Goal: Obtain resource: Download file/media

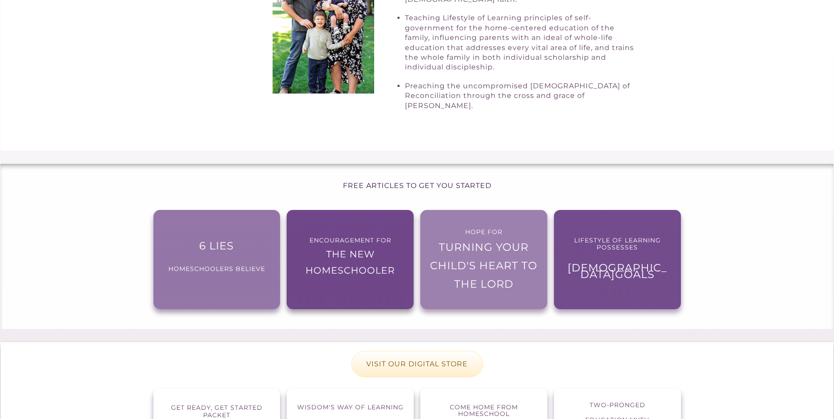
scroll to position [527, 0]
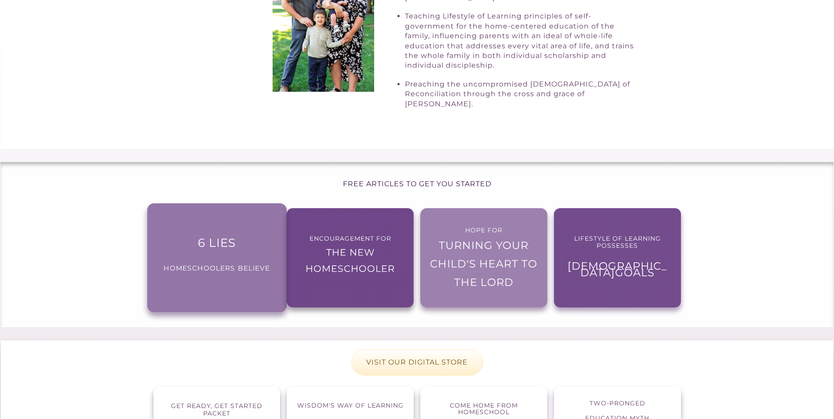
click at [210, 243] on p "6 lies homeschoolers believe" at bounding box center [216, 254] width 119 height 62
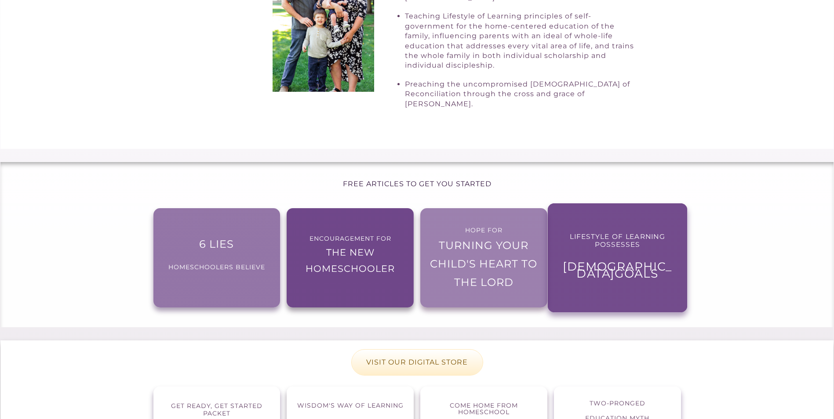
click at [614, 256] on p "Biblical Goals" at bounding box center [616, 267] width 119 height 22
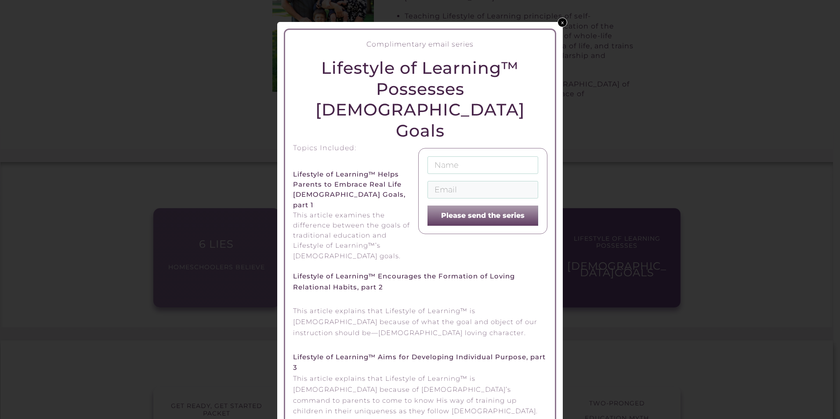
click at [481, 156] on input "text" at bounding box center [483, 165] width 111 height 18
type input "brandy proffer"
type input "jbproffer@hotmail.com"
click at [474, 206] on button "Please send the series" at bounding box center [483, 216] width 111 height 20
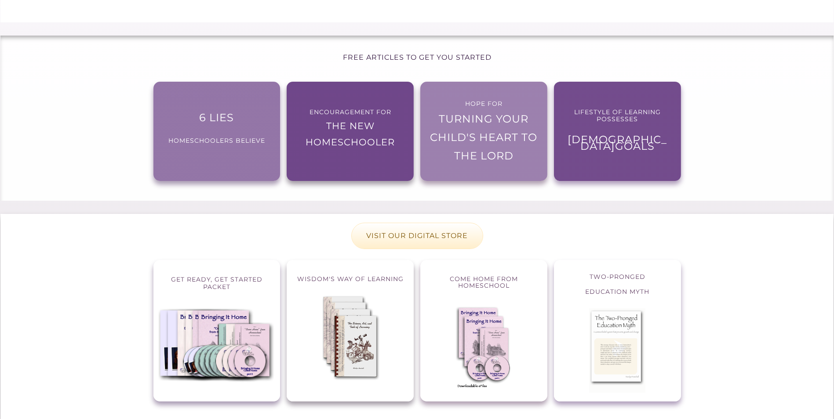
scroll to position [659, 0]
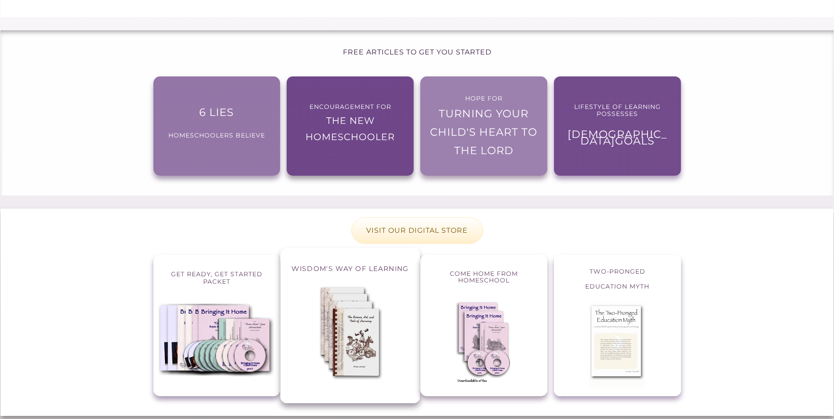
click at [355, 306] on img at bounding box center [349, 334] width 65 height 98
click at [360, 295] on img at bounding box center [349, 334] width 65 height 98
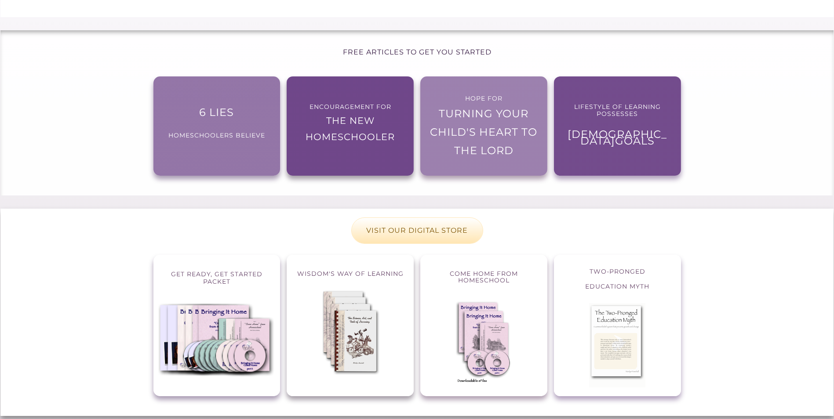
click at [419, 218] on p "VISIT OUR DIGITAL STORE" at bounding box center [417, 230] width 131 height 25
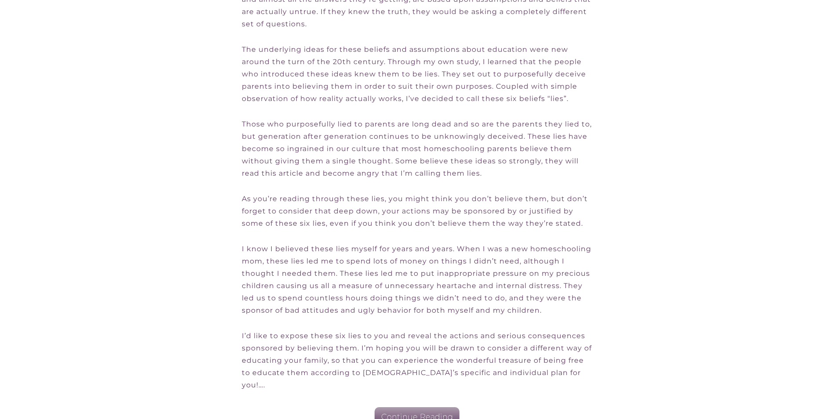
scroll to position [392, 0]
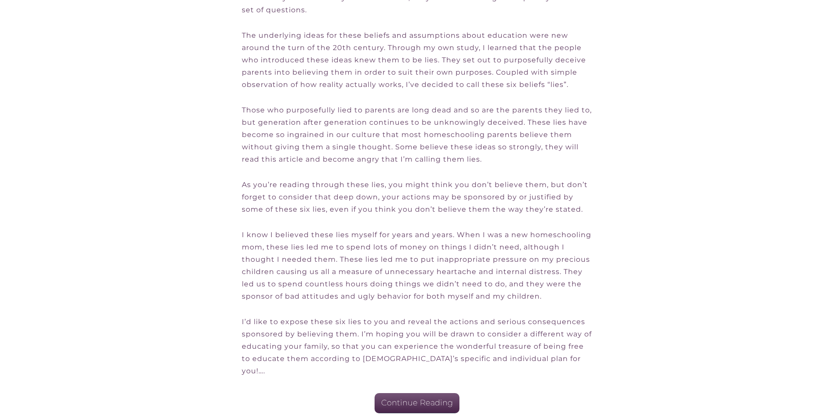
click at [411, 399] on link "Continue Reading" at bounding box center [416, 403] width 85 height 20
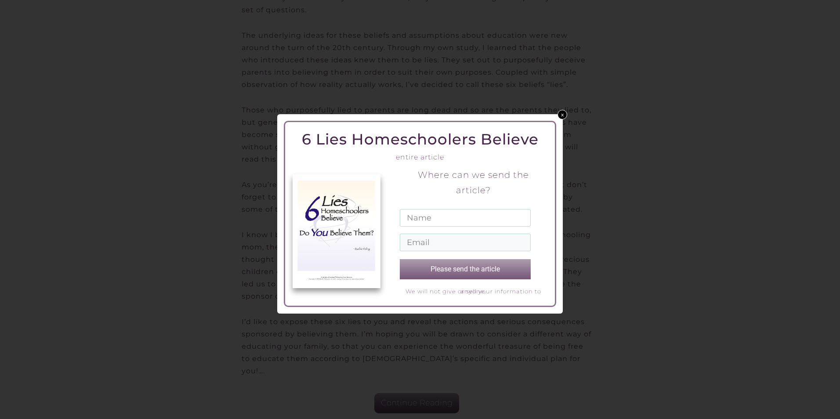
click at [481, 222] on input "text" at bounding box center [465, 218] width 131 height 18
type input "brandy proffer"
click at [466, 246] on input "email" at bounding box center [465, 243] width 131 height 18
type input "jbproffer@hotmail.com"
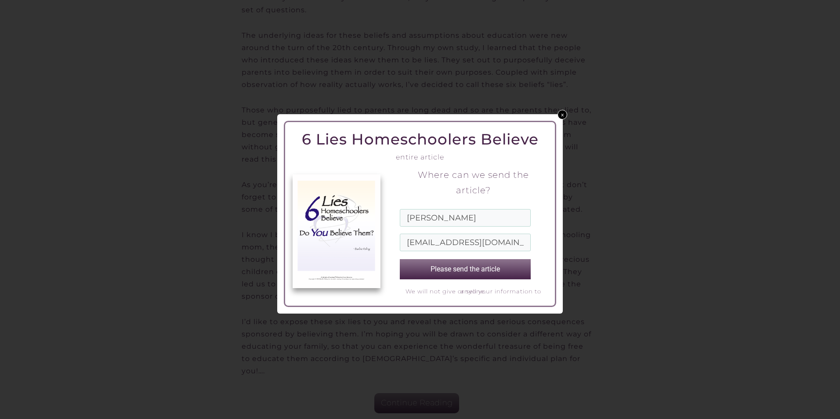
click at [468, 271] on button "Please send the article" at bounding box center [465, 269] width 131 height 20
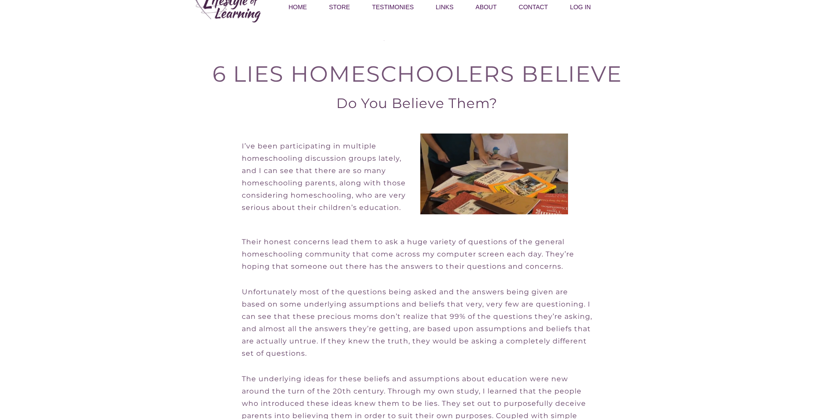
scroll to position [0, 0]
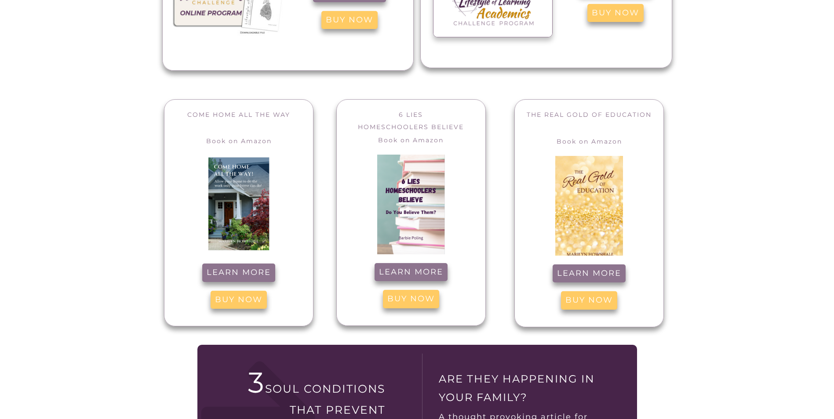
scroll to position [264, 0]
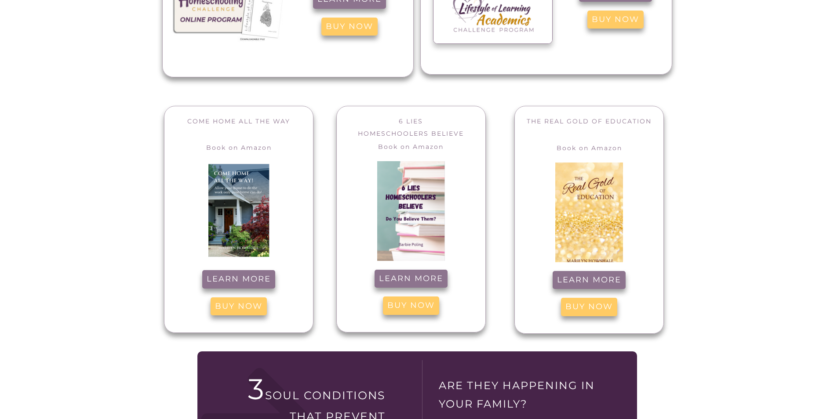
click at [222, 212] on img at bounding box center [238, 210] width 61 height 93
click at [228, 277] on span "Learn more" at bounding box center [239, 280] width 64 height 10
